Goal: Information Seeking & Learning: Learn about a topic

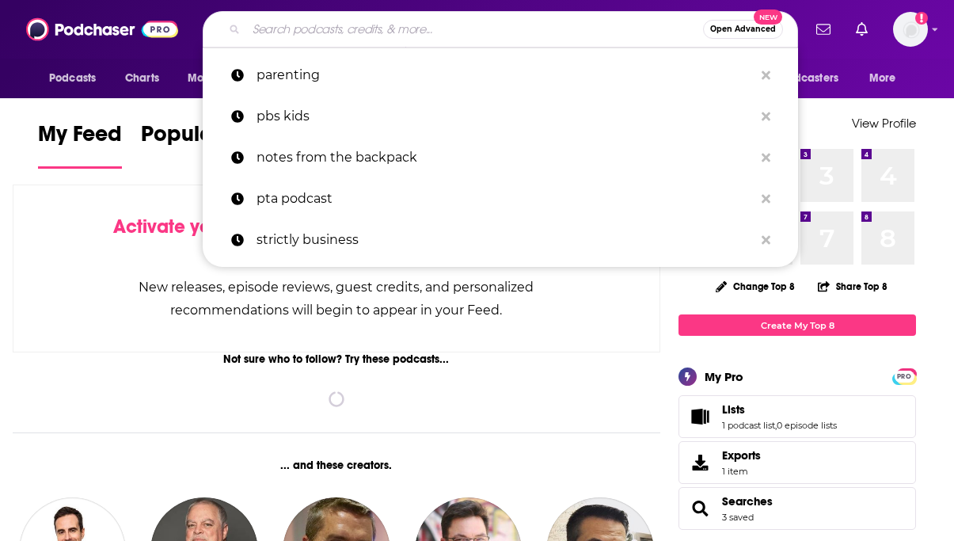
click at [378, 25] on input "Search podcasts, credits, & more..." at bounding box center [474, 29] width 457 height 25
paste input "Digital Social Hour Podcast"
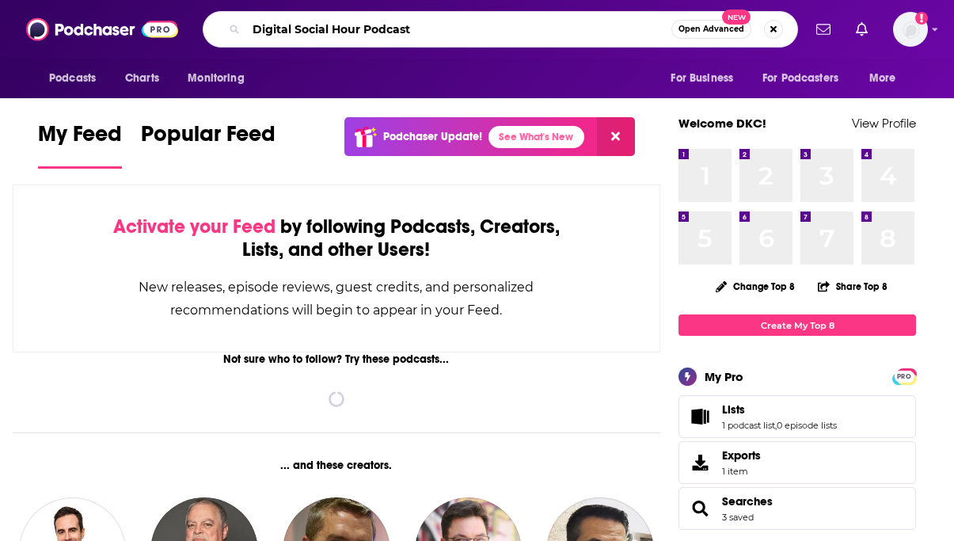
drag, startPoint x: 365, startPoint y: 30, endPoint x: 648, endPoint y: 30, distance: 283.4
click at [648, 30] on input "Digital Social Hour Podcast" at bounding box center [458, 29] width 425 height 25
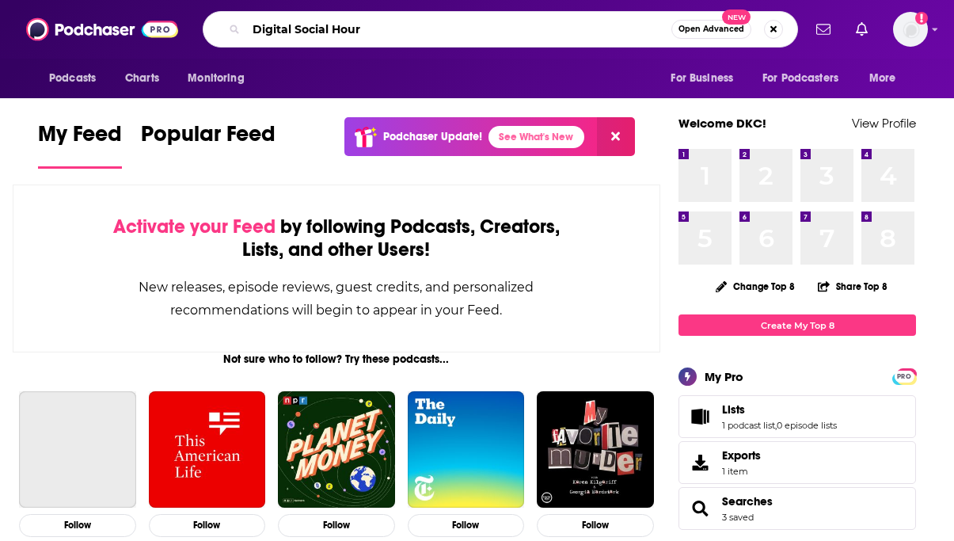
type input "Digital Social Hour"
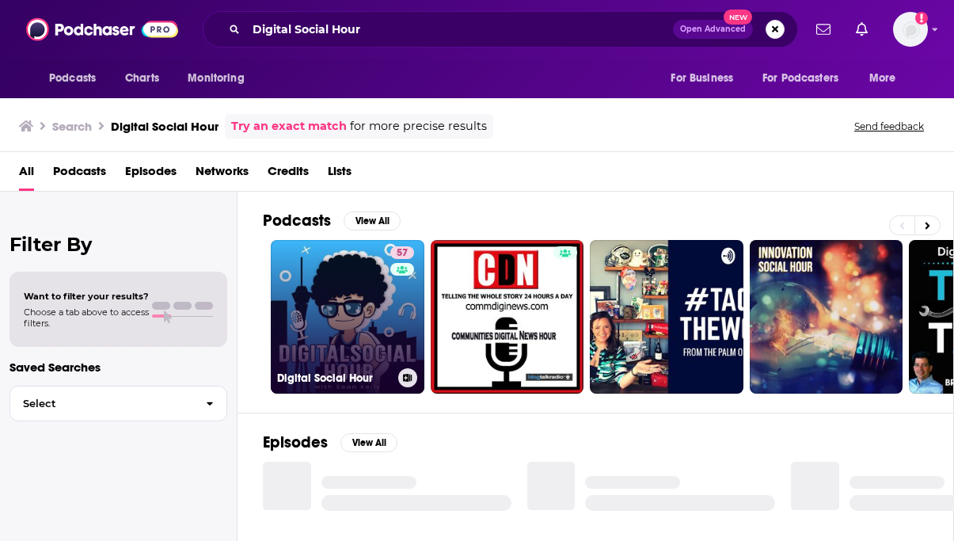
click at [331, 329] on link "57 Digital Social Hour" at bounding box center [348, 317] width 154 height 154
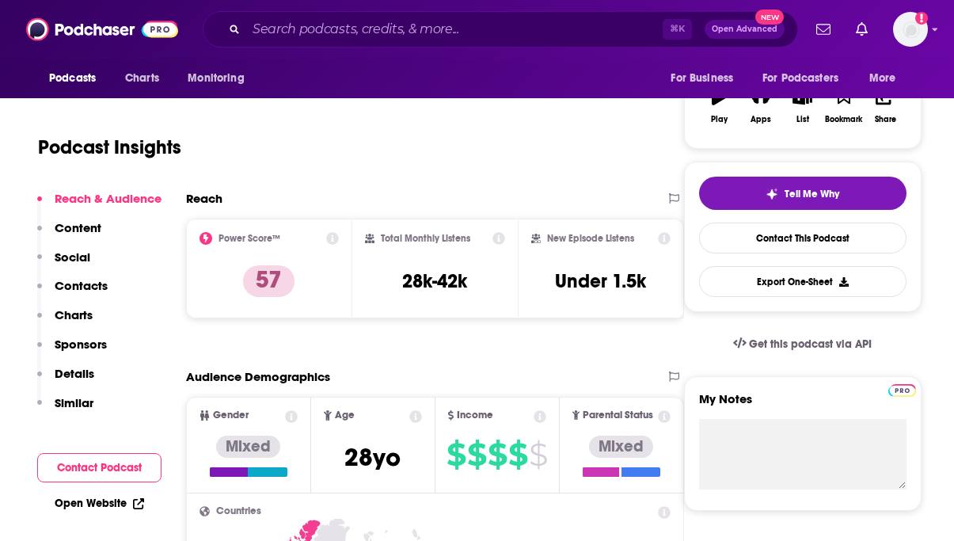
scroll to position [290, 0]
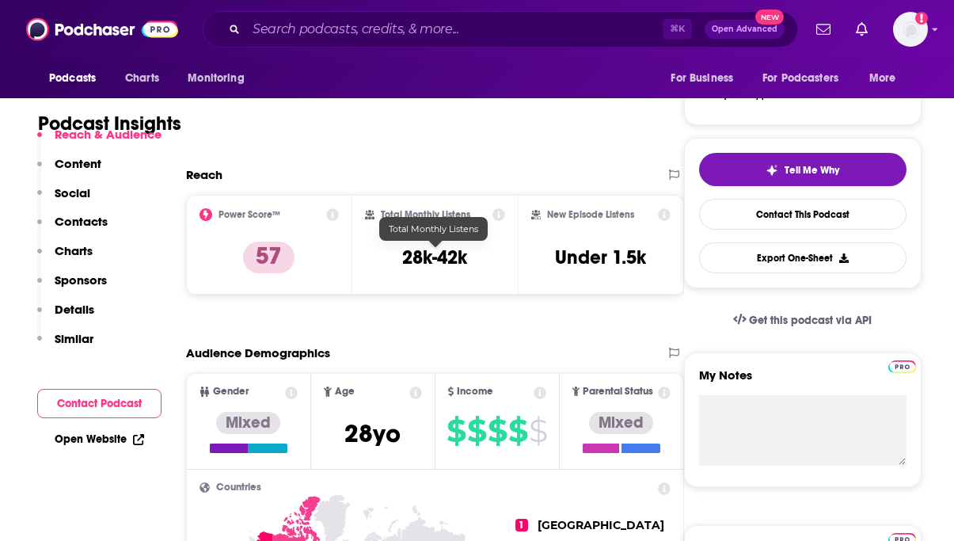
drag, startPoint x: 398, startPoint y: 260, endPoint x: 526, endPoint y: 260, distance: 127.5
click at [526, 260] on div "Power Score™ 57 Total Monthly Listens 28k-42k New Episode Listens Under 1.5k" at bounding box center [435, 245] width 498 height 100
copy div "28k-42k New Episode Listens"
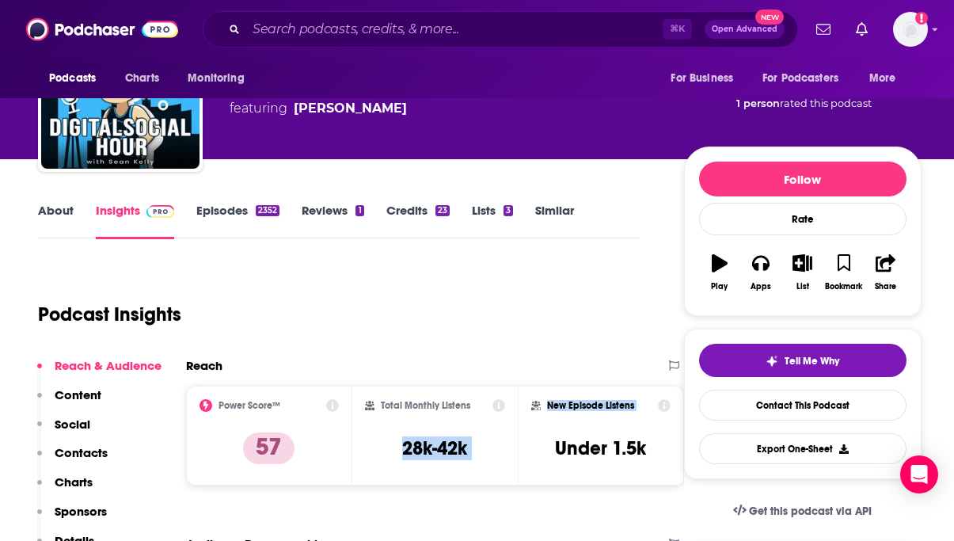
scroll to position [0, 0]
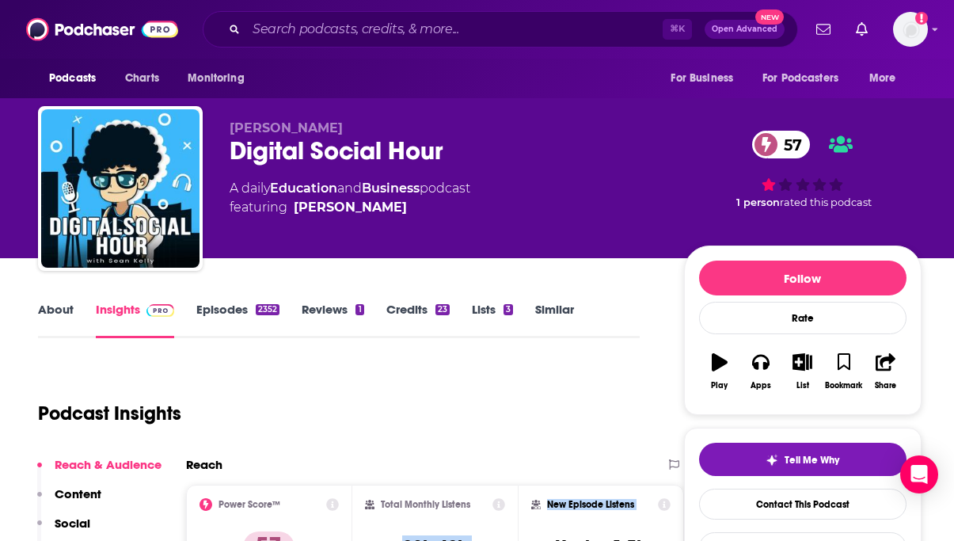
click at [51, 315] on link "About" at bounding box center [56, 320] width 36 height 36
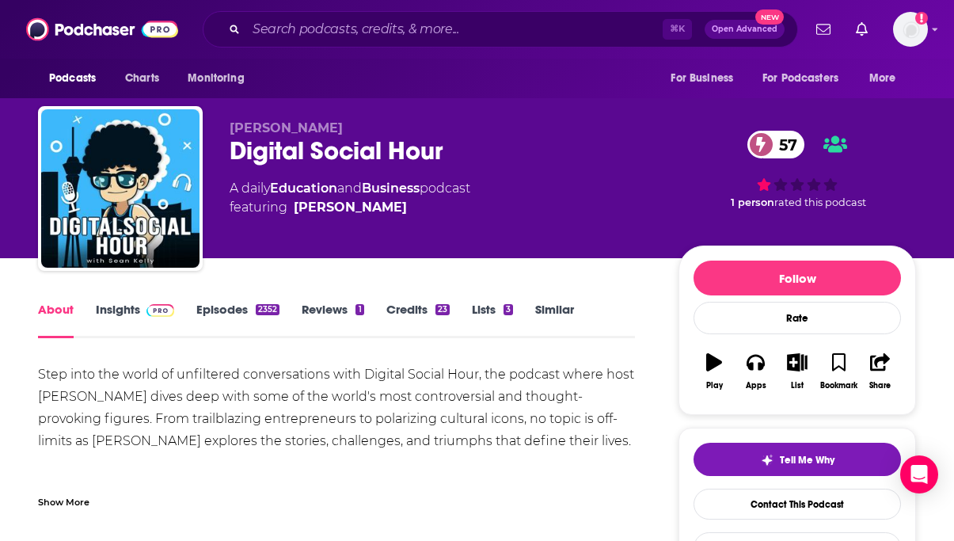
scroll to position [160, 0]
